Goal: Browse casually

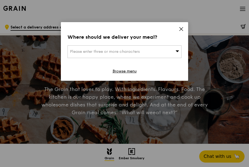
click at [182, 28] on icon at bounding box center [180, 29] width 5 height 5
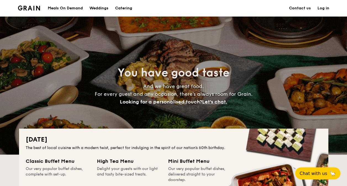
click at [71, 9] on div "Meals On Demand" at bounding box center [65, 8] width 35 height 17
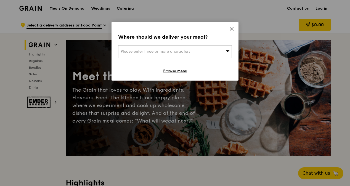
click at [232, 28] on icon at bounding box center [231, 29] width 5 height 5
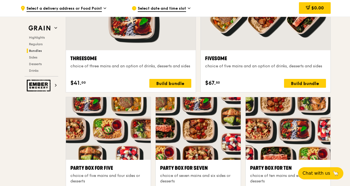
scroll to position [994, 0]
